Goal: Task Accomplishment & Management: Use online tool/utility

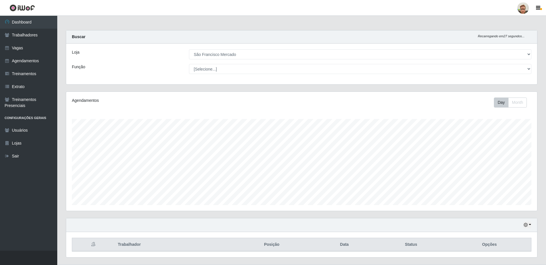
select select "168"
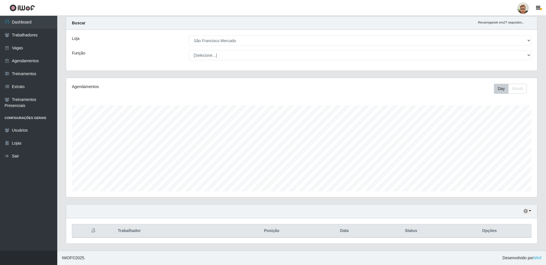
scroll to position [119, 471]
click at [25, 36] on link "Trabalhadores" at bounding box center [28, 35] width 57 height 13
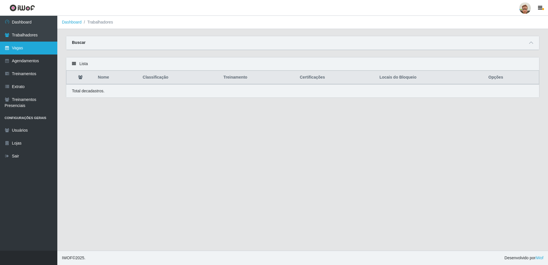
click at [37, 50] on link "Vagas" at bounding box center [28, 48] width 57 height 13
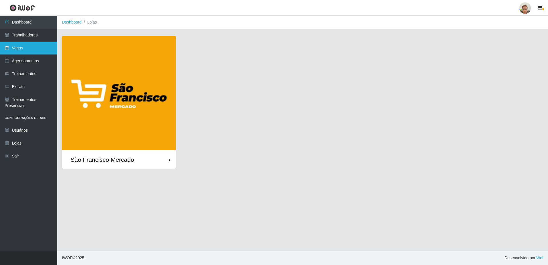
click at [27, 54] on link "Vagas" at bounding box center [28, 48] width 57 height 13
click at [28, 59] on link "Agendamentos" at bounding box center [28, 60] width 57 height 13
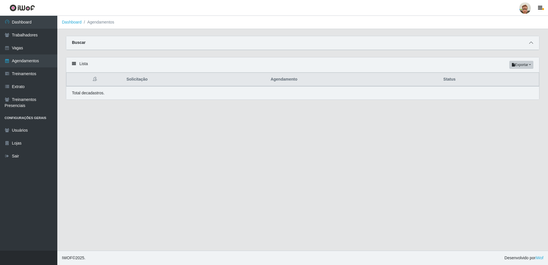
click at [531, 42] on icon at bounding box center [531, 43] width 4 height 4
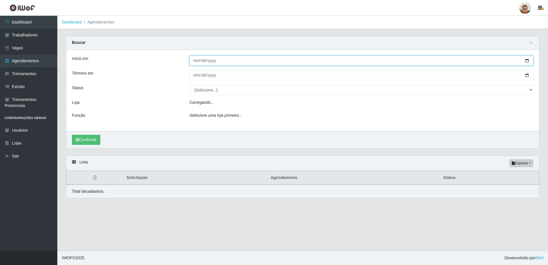
click at [195, 62] on input "Início em" at bounding box center [361, 61] width 344 height 10
click at [528, 61] on input "Início em" at bounding box center [361, 61] width 344 height 10
type input "[DATE]"
click at [524, 58] on input "[DATE]" at bounding box center [361, 61] width 344 height 10
click at [523, 62] on input "[DATE]" at bounding box center [361, 61] width 344 height 10
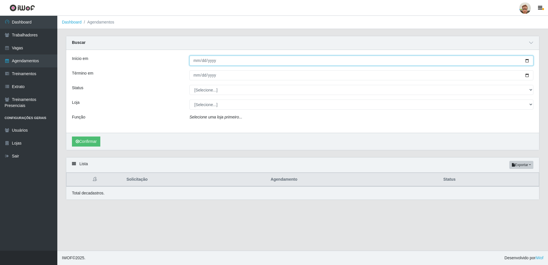
click at [526, 62] on input "[DATE]" at bounding box center [361, 61] width 344 height 10
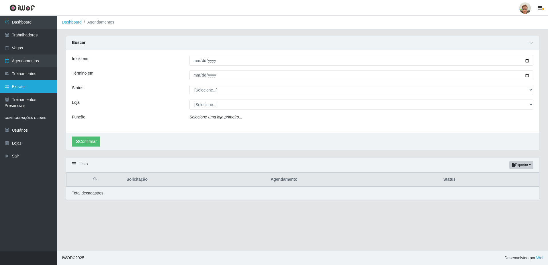
click at [10, 83] on link "Extrato" at bounding box center [28, 86] width 57 height 13
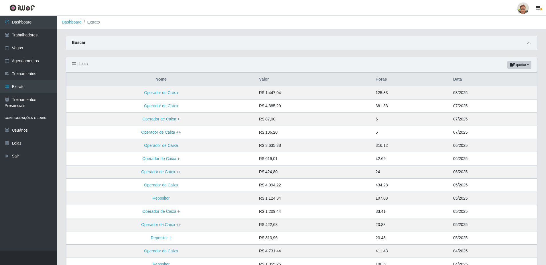
click at [529, 46] on div "Buscar" at bounding box center [301, 43] width 471 height 14
click at [529, 40] on span at bounding box center [529, 43] width 7 height 7
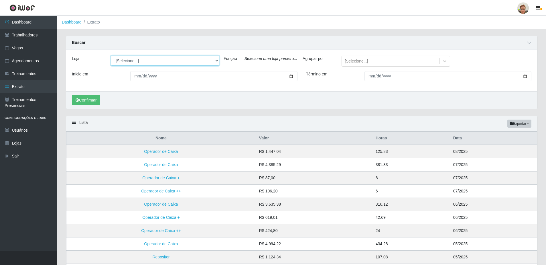
click at [196, 65] on select "[Selecione...] [GEOGRAPHIC_DATA]" at bounding box center [165, 61] width 109 height 10
select select "168"
click at [111, 56] on select "[Selecione...] [GEOGRAPHIC_DATA]" at bounding box center [165, 61] width 109 height 10
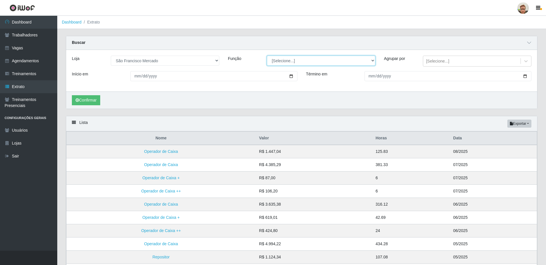
click at [291, 62] on select "[Selecione...] Balconista de Açougue [PERSON_NAME] de Açougue + Balconista de A…" at bounding box center [321, 61] width 109 height 10
drag, startPoint x: 254, startPoint y: 48, endPoint x: 239, endPoint y: 56, distance: 16.5
click at [254, 48] on div "Buscar" at bounding box center [301, 43] width 471 height 14
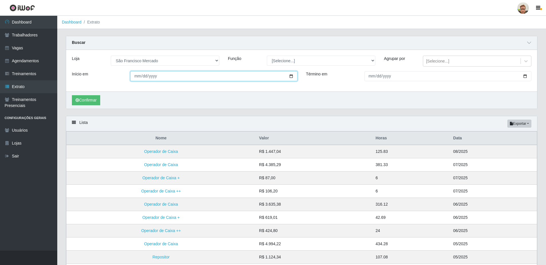
click at [290, 76] on input "Início em" at bounding box center [213, 76] width 167 height 10
type input "[DATE]"
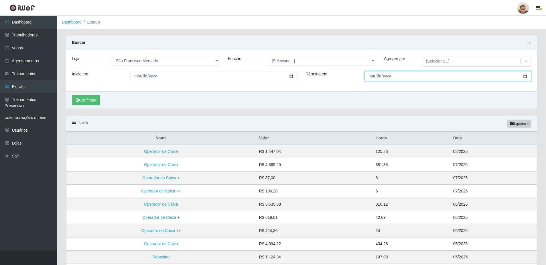
click at [526, 76] on input "Término em" at bounding box center [448, 76] width 167 height 10
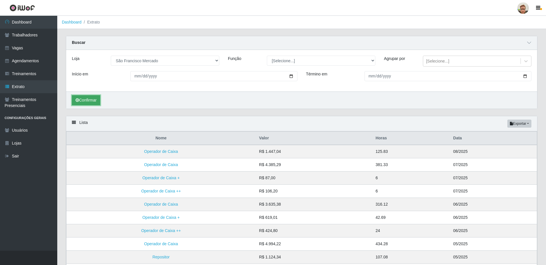
click at [89, 98] on button "Confirmar" at bounding box center [86, 100] width 28 height 10
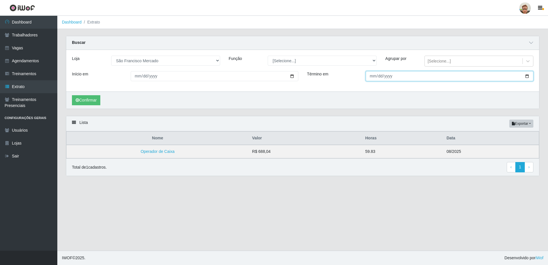
click at [528, 76] on input "[DATE]" at bounding box center [449, 76] width 168 height 10
type input "[DATE]"
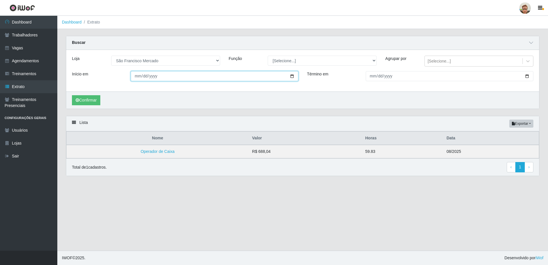
click at [292, 76] on input "[DATE]" at bounding box center [215, 76] width 168 height 10
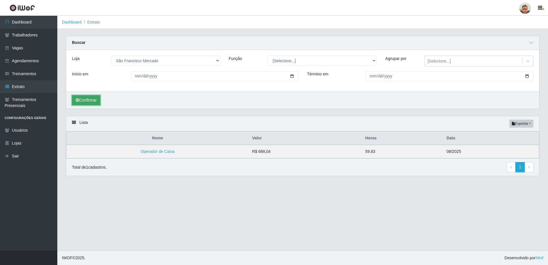
click at [100, 101] on button "Confirmar" at bounding box center [86, 100] width 28 height 10
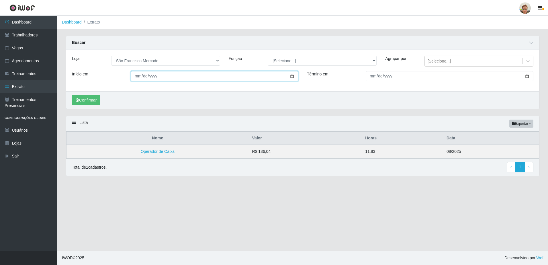
drag, startPoint x: 294, startPoint y: 75, endPoint x: 285, endPoint y: 80, distance: 10.3
click at [294, 75] on input "[DATE]" at bounding box center [215, 76] width 168 height 10
click at [292, 77] on input "[DATE]" at bounding box center [215, 76] width 168 height 10
type input "[DATE]"
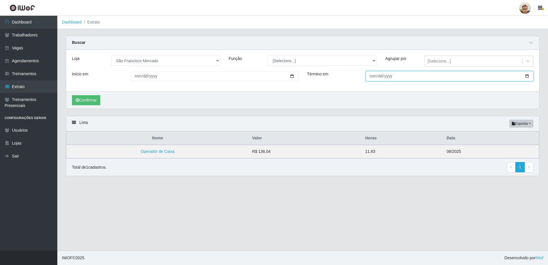
click at [527, 76] on input "[DATE]" at bounding box center [449, 76] width 168 height 10
type input "[DATE]"
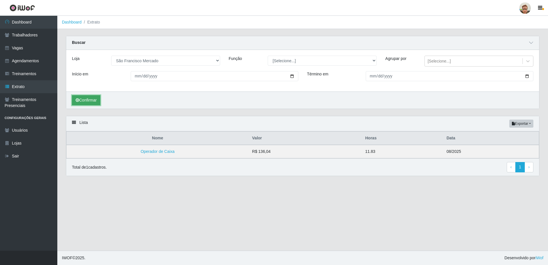
click at [89, 103] on button "Confirmar" at bounding box center [86, 100] width 28 height 10
click at [19, 27] on link "Dashboard" at bounding box center [28, 22] width 57 height 13
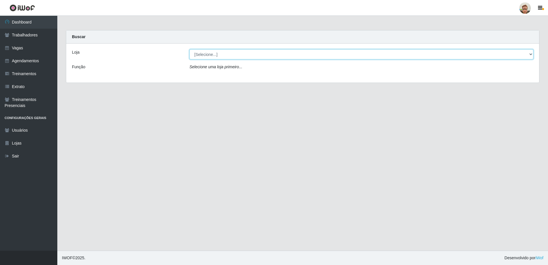
click at [255, 53] on select "[Selecione...] [GEOGRAPHIC_DATA]" at bounding box center [361, 54] width 344 height 10
select select "168"
click at [189, 49] on select "[Selecione...] [GEOGRAPHIC_DATA]" at bounding box center [361, 54] width 344 height 10
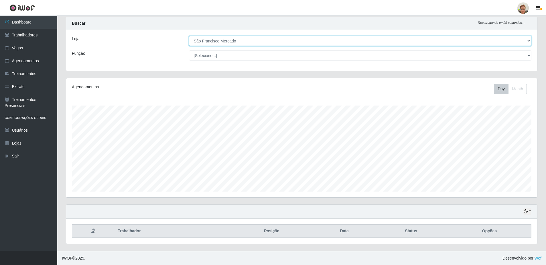
scroll to position [14, 0]
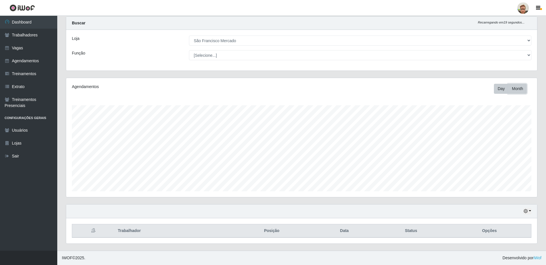
click at [519, 87] on button "Month" at bounding box center [517, 89] width 19 height 10
click at [13, 18] on link "Dashboard" at bounding box center [28, 22] width 57 height 13
click at [500, 91] on button "Day" at bounding box center [501, 89] width 15 height 10
